Goal: Task Accomplishment & Management: Complete application form

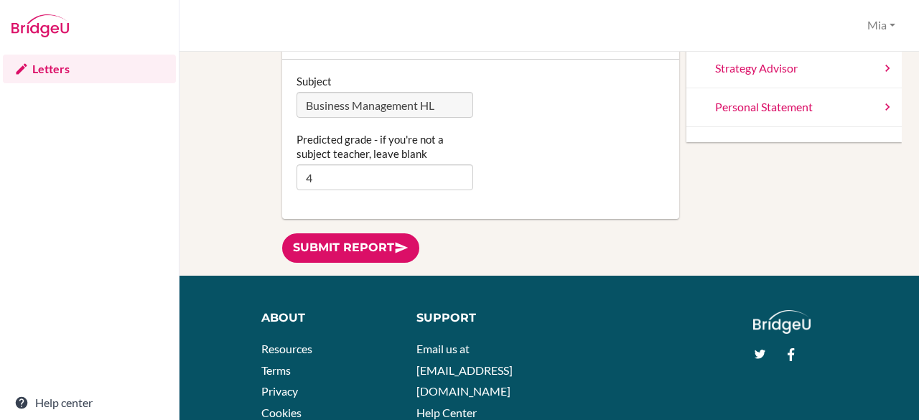
scroll to position [217, 0]
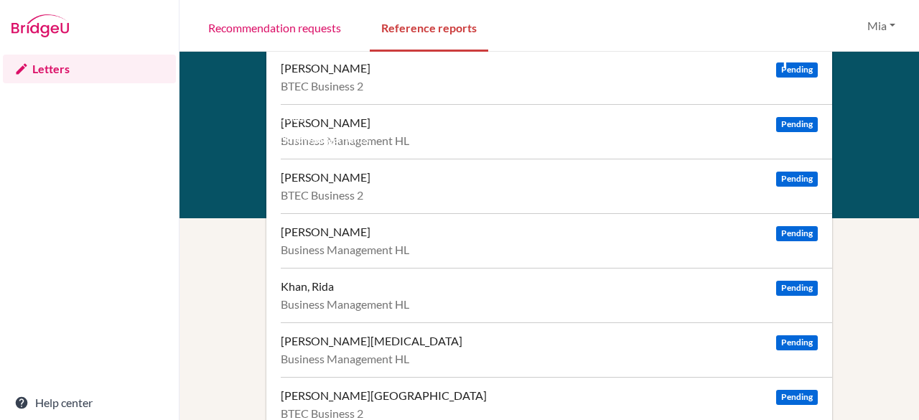
scroll to position [508, 0]
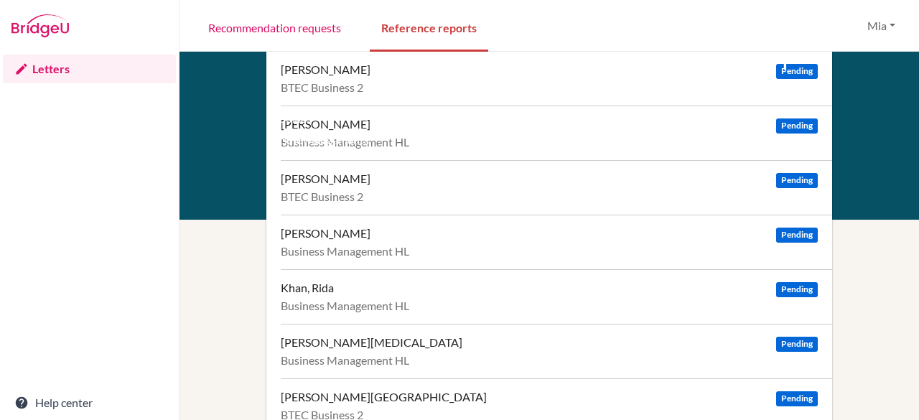
click at [458, 128] on div "Kannan, Chinmayi Pending" at bounding box center [549, 124] width 537 height 14
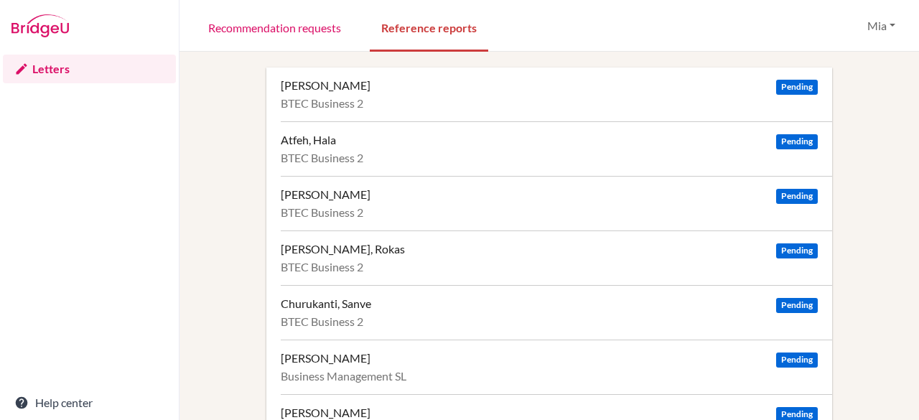
scroll to position [0, 0]
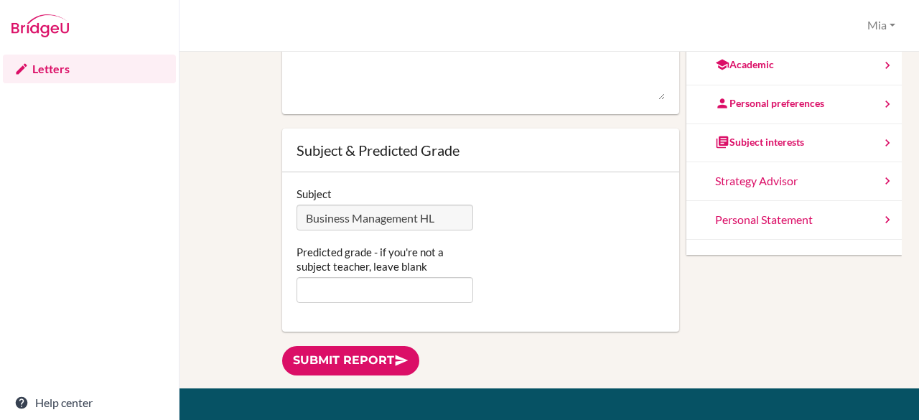
scroll to position [101, 0]
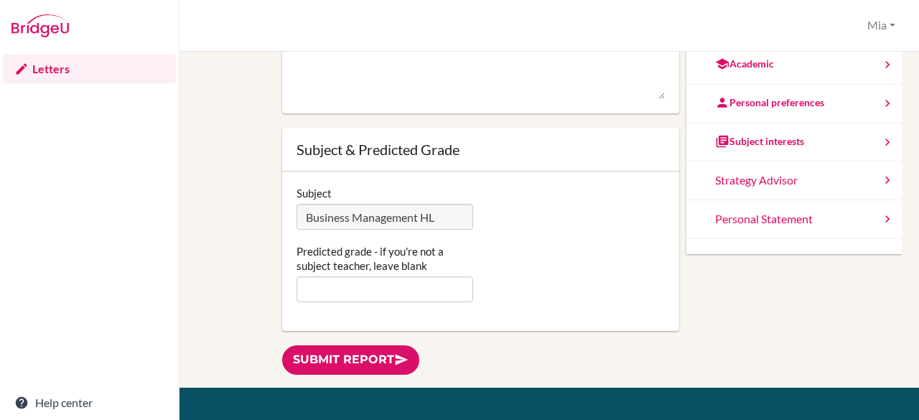
click at [767, 144] on div "Subject interests" at bounding box center [759, 141] width 89 height 14
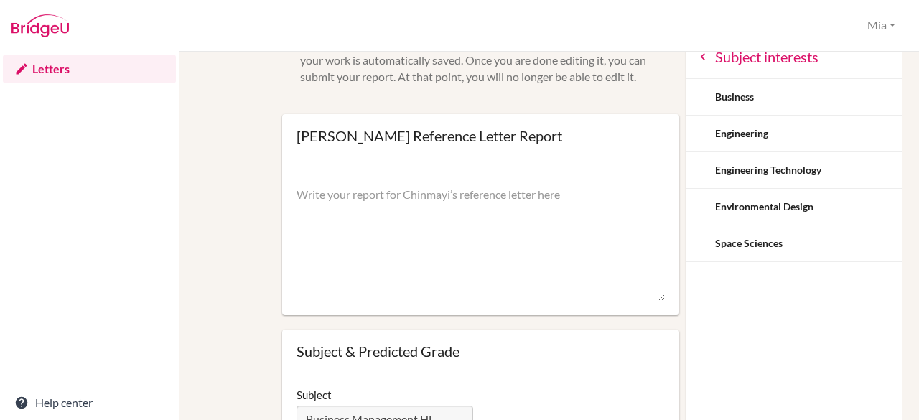
scroll to position [0, 0]
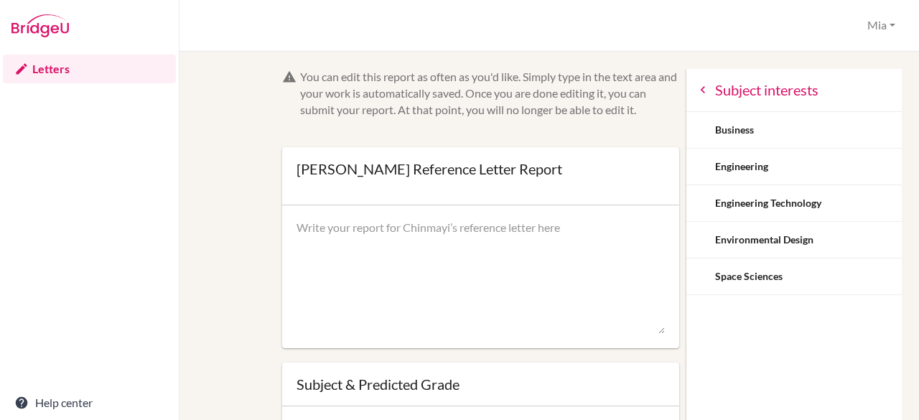
click at [696, 88] on icon at bounding box center [703, 90] width 14 height 14
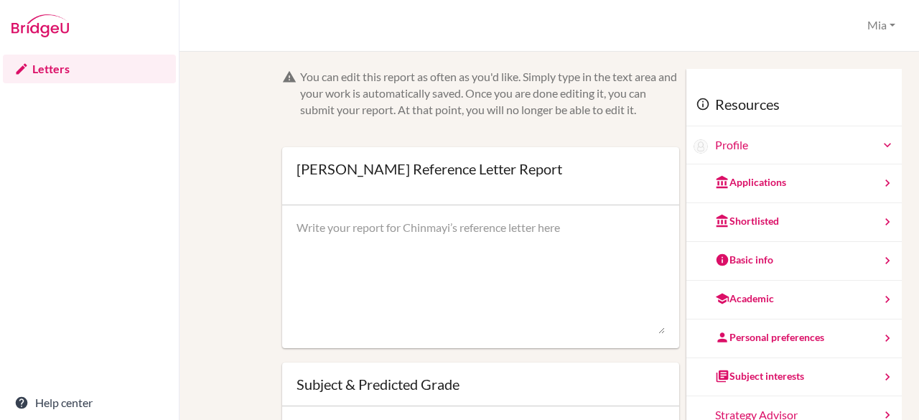
scroll to position [19, 0]
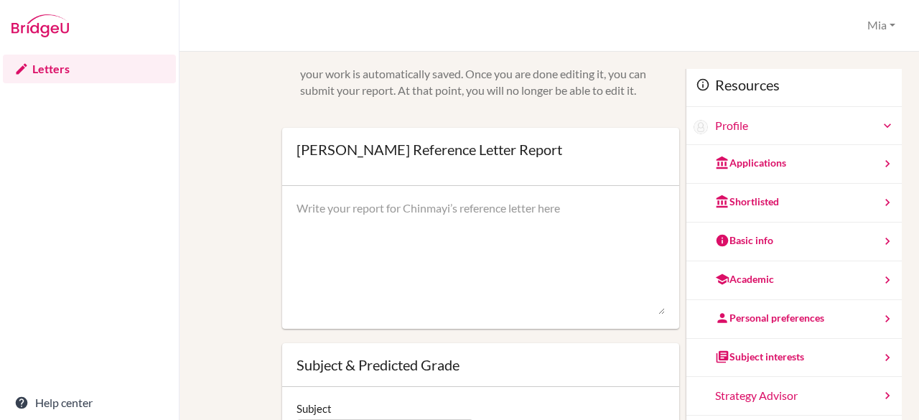
click at [776, 311] on div "Personal preferences" at bounding box center [769, 318] width 109 height 14
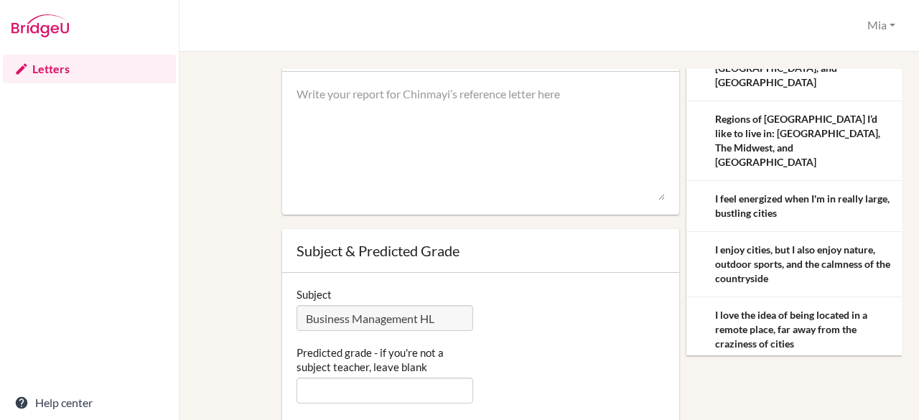
scroll to position [0, 0]
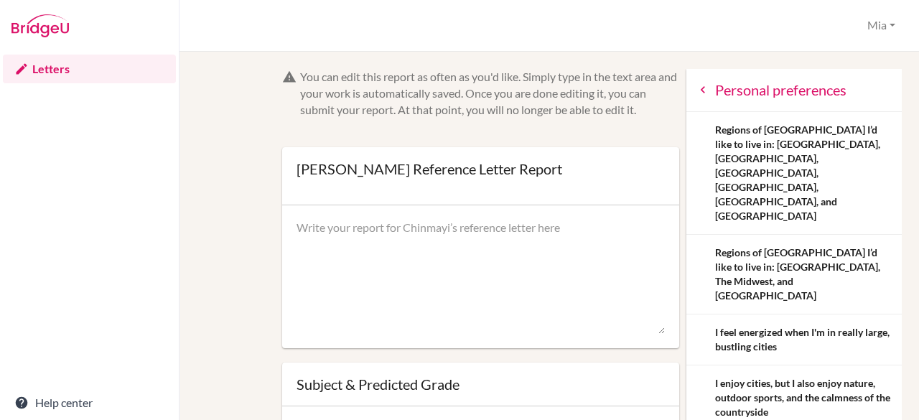
click at [696, 83] on icon at bounding box center [703, 90] width 14 height 14
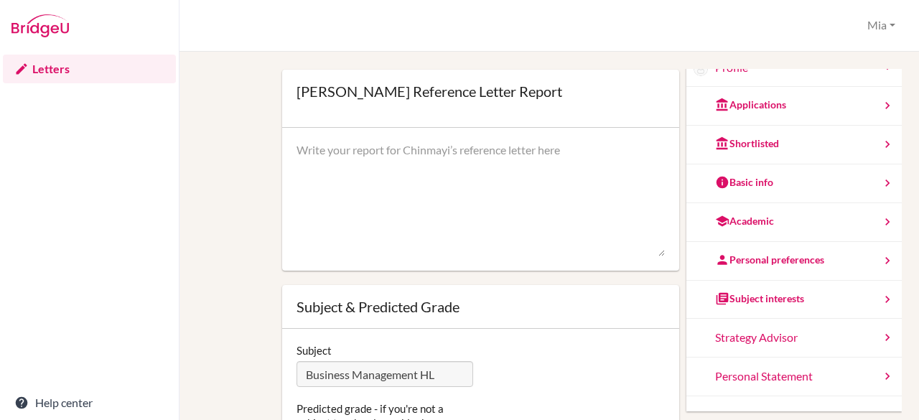
click at [762, 302] on div "Subject interests" at bounding box center [759, 298] width 89 height 14
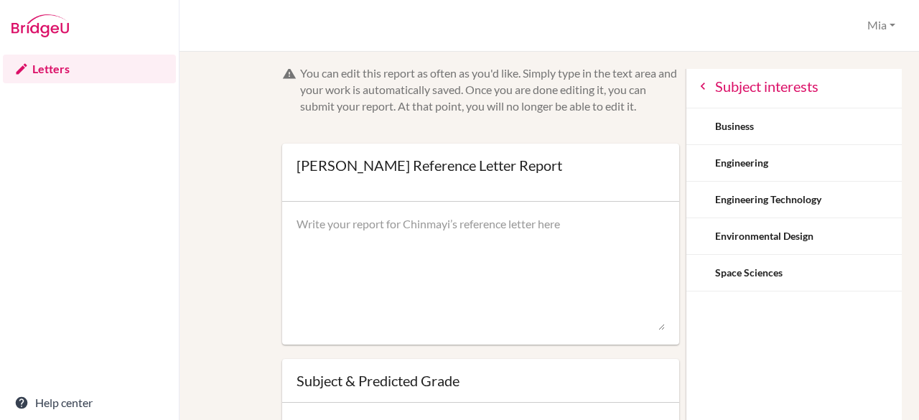
scroll to position [3, 0]
click at [696, 88] on icon at bounding box center [703, 87] width 14 height 14
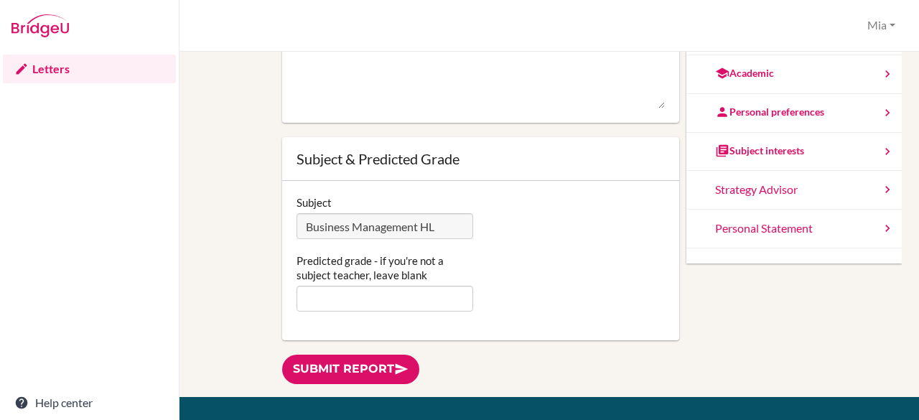
scroll to position [0, 0]
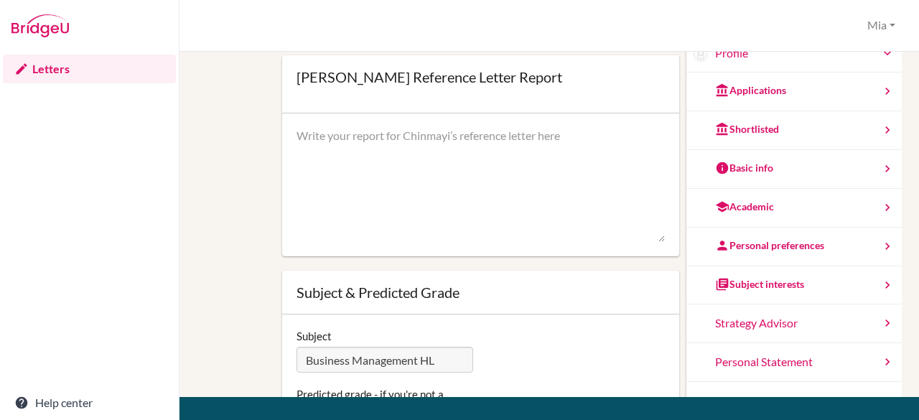
click at [362, 207] on textarea at bounding box center [481, 185] width 369 height 115
paste textarea "Chinmayi is a lovely and thoughtful student who approaches Business Management …"
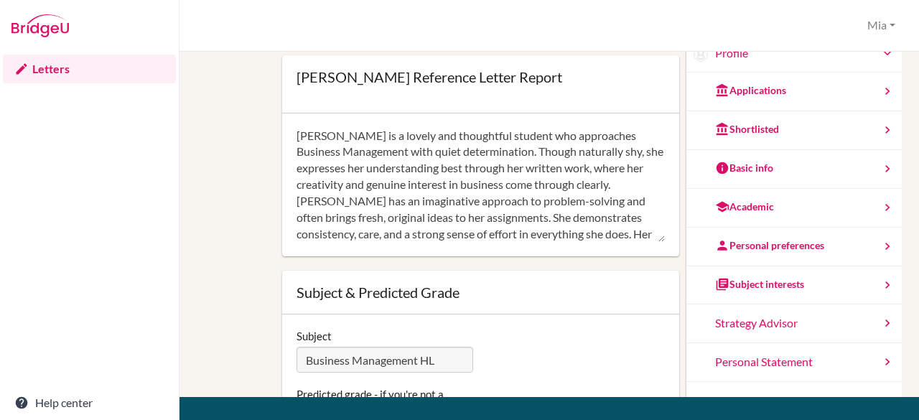
scroll to position [80, 0]
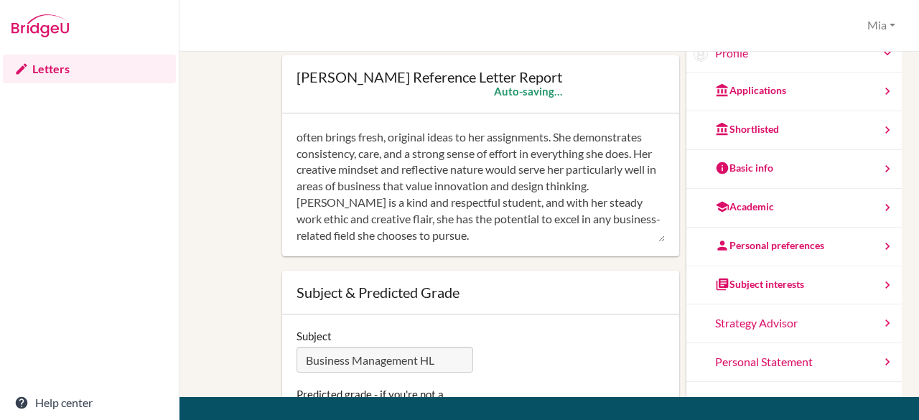
type textarea "Chinmayi is a lovely and thoughtful student who approaches Business Management …"
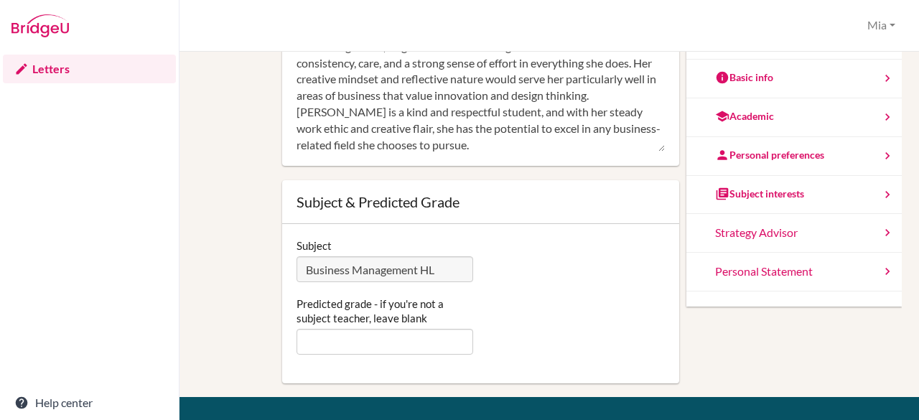
scroll to position [92, 0]
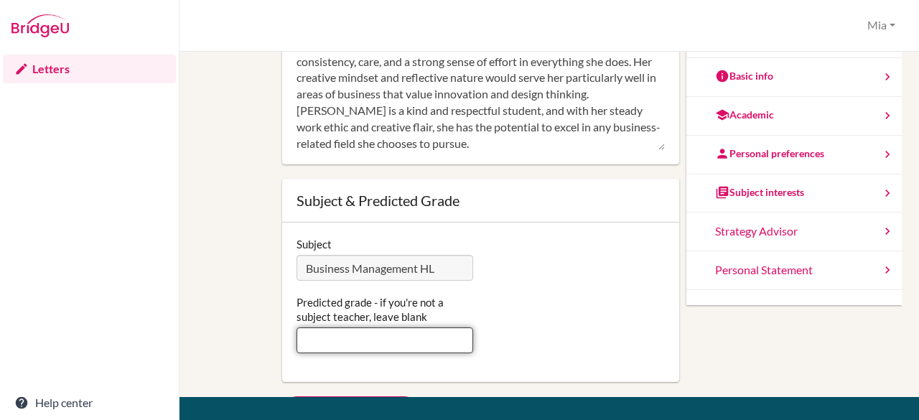
click at [342, 340] on input "Predicted grade - if you're not a subject teacher, leave blank" at bounding box center [385, 340] width 177 height 26
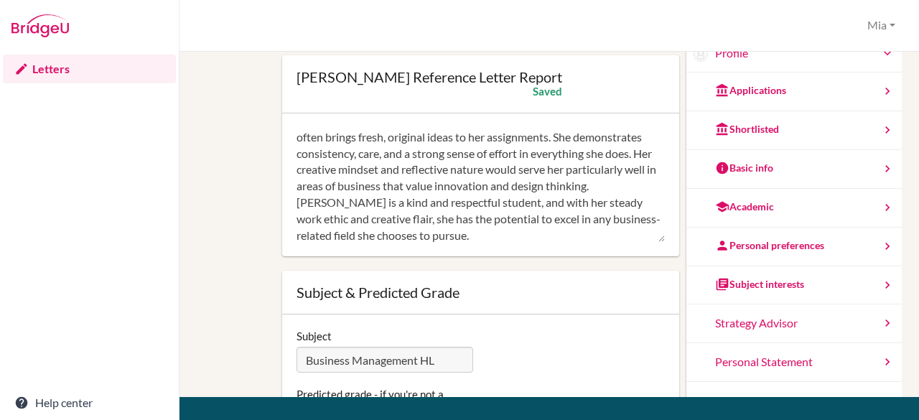
scroll to position [0, 0]
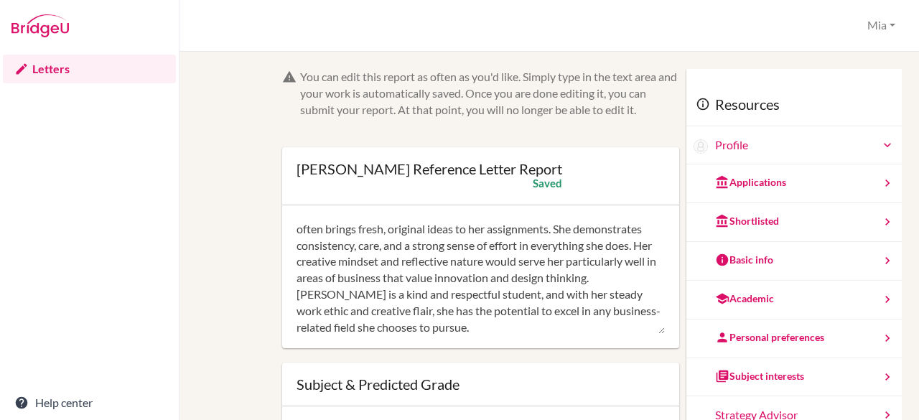
type input "5"
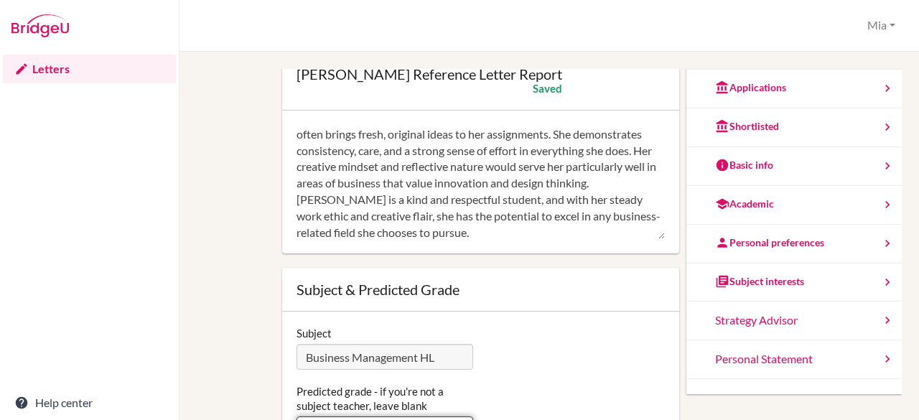
scroll to position [95, 0]
